Goal: Check status: Check status

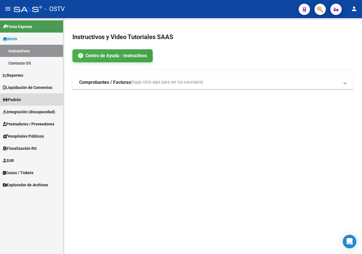
click at [21, 98] on span "Padrón" at bounding box center [12, 100] width 18 height 6
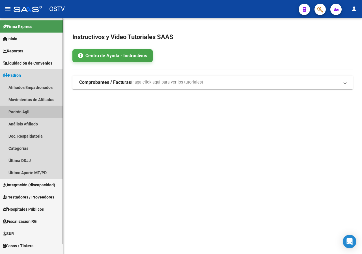
click at [22, 112] on link "Padrón Ágil" at bounding box center [31, 112] width 63 height 12
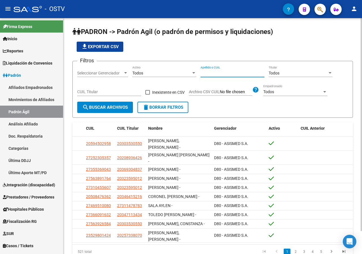
click at [234, 72] on input "Apellido o CUIL" at bounding box center [233, 73] width 64 height 5
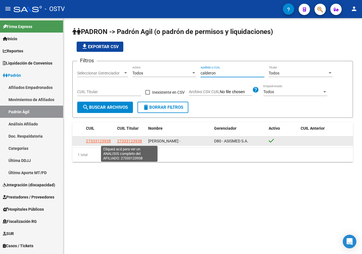
type input "calderon"
click at [131, 141] on span "27333123938" at bounding box center [129, 141] width 25 height 5
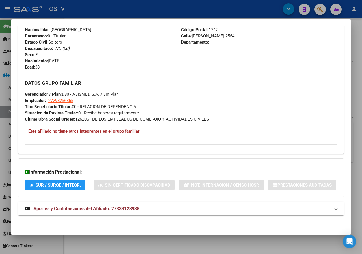
scroll to position [252, 0]
click at [100, 210] on span "Aportes y Contribuciones del Afiliado: 27333123938" at bounding box center [86, 208] width 106 height 5
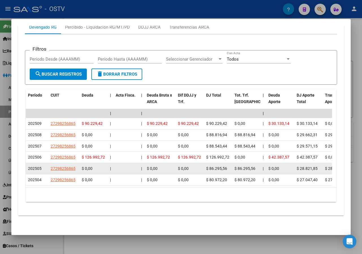
scroll to position [469, 0]
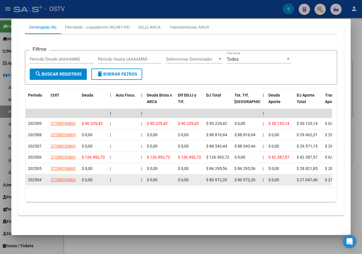
drag, startPoint x: 210, startPoint y: 135, endPoint x: 227, endPoint y: 190, distance: 57.4
click at [227, 185] on datatable-scroller "| | | | | | | | | | | | | 202509 27298256865 $ 90.229,42 | | $ 90.229,42 $ 90.2…" at bounding box center [179, 147] width 307 height 76
click at [227, 183] on div "$ 80.972,20" at bounding box center [218, 180] width 24 height 7
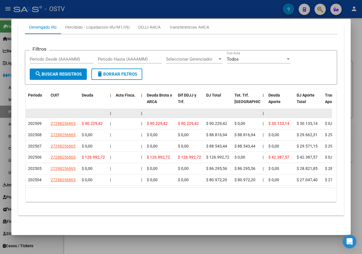
drag, startPoint x: 227, startPoint y: 196, endPoint x: 206, endPoint y: 122, distance: 76.7
click at [206, 122] on datatable-scroller "| | | | | | | | | | | | | 202509 27298256865 $ 90.229,42 | | $ 90.229,42 $ 90.2…" at bounding box center [179, 147] width 307 height 76
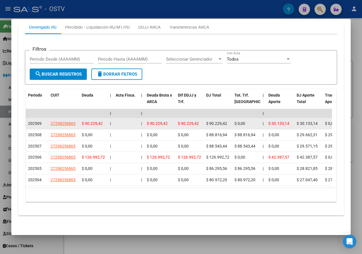
click at [207, 126] on span "$ 90.229,42" at bounding box center [216, 123] width 21 height 5
